Goal: Information Seeking & Learning: Learn about a topic

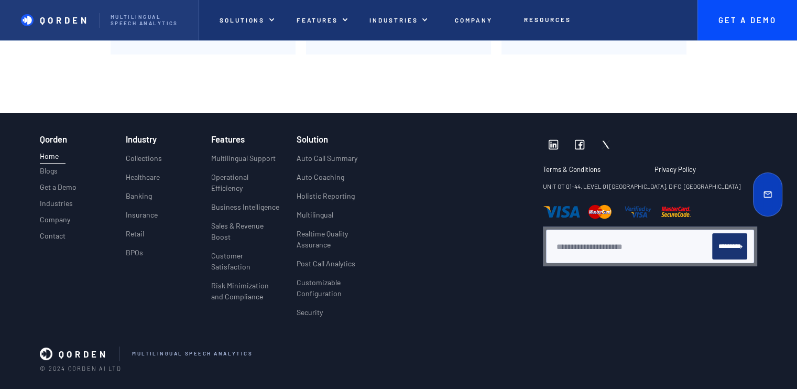
scroll to position [4009, 0]
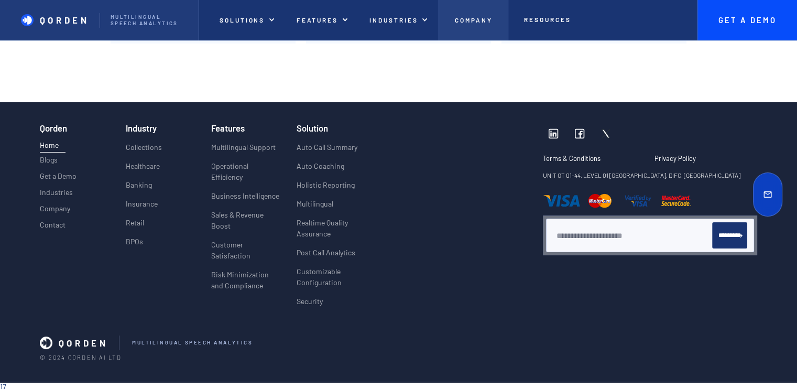
click at [477, 20] on p "Company" at bounding box center [474, 19] width 38 height 7
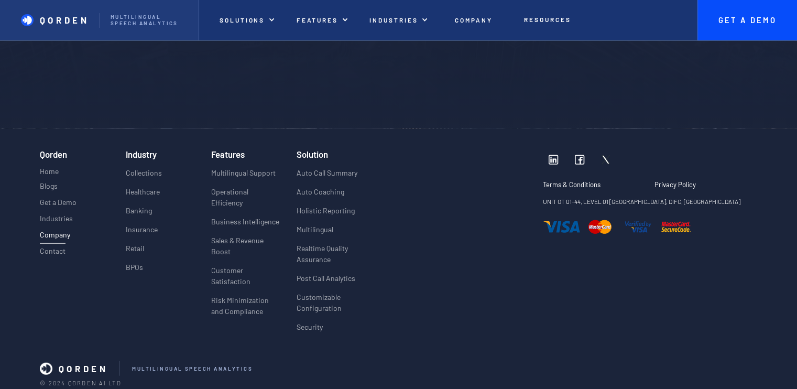
scroll to position [2519, 0]
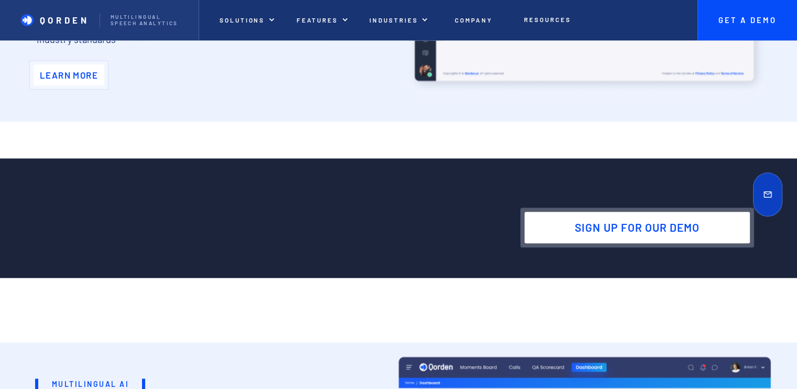
scroll to position [3853, 0]
